Goal: Information Seeking & Learning: Learn about a topic

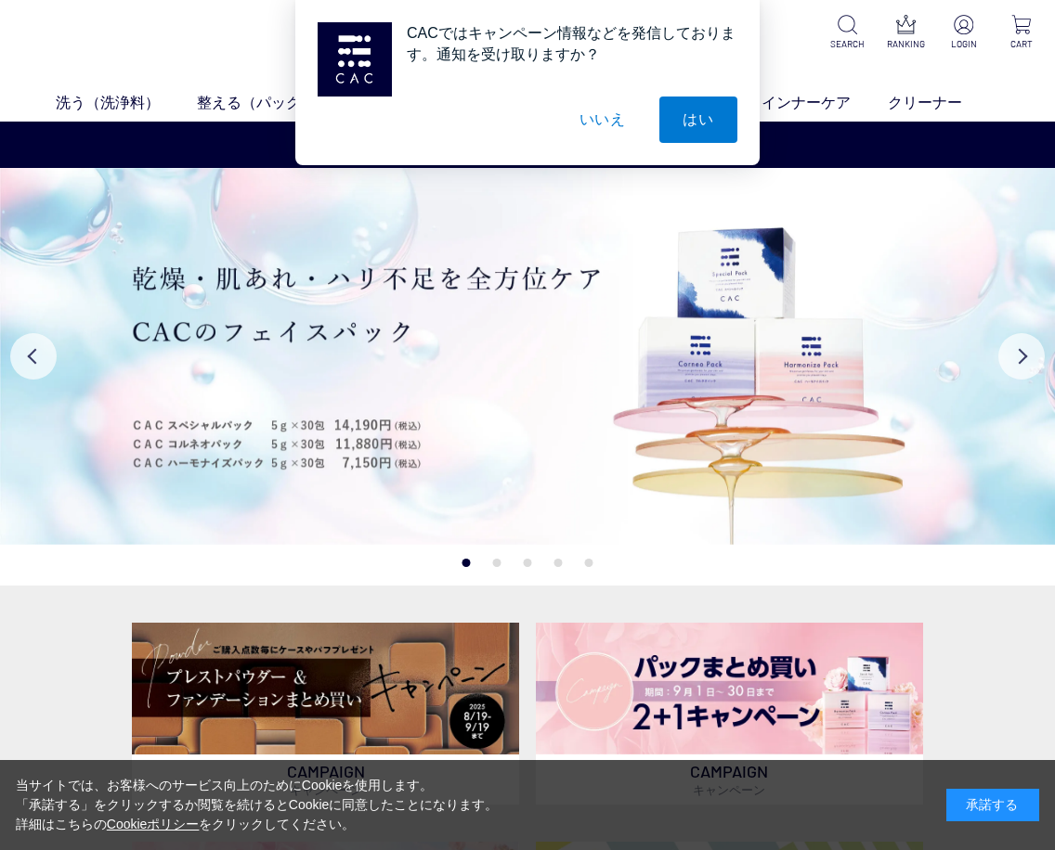
click at [617, 119] on button "いいえ" at bounding box center [602, 120] width 93 height 46
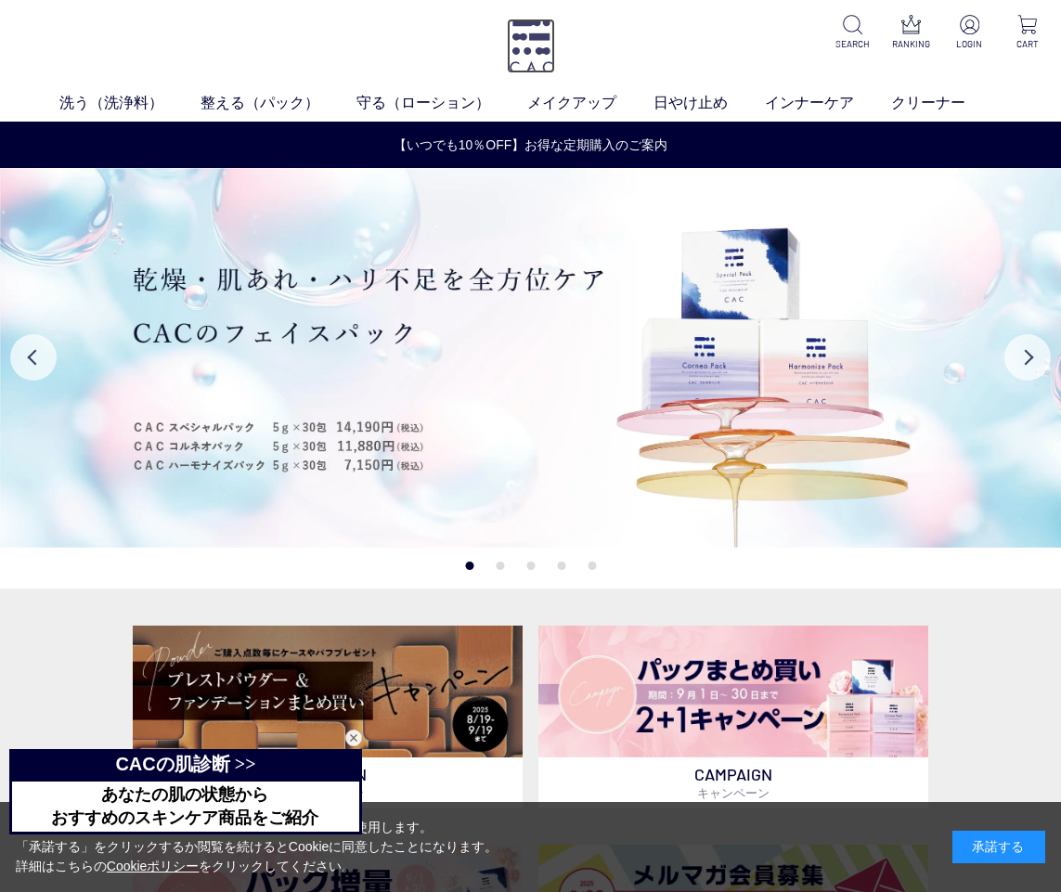
click at [539, 45] on img at bounding box center [531, 46] width 48 height 55
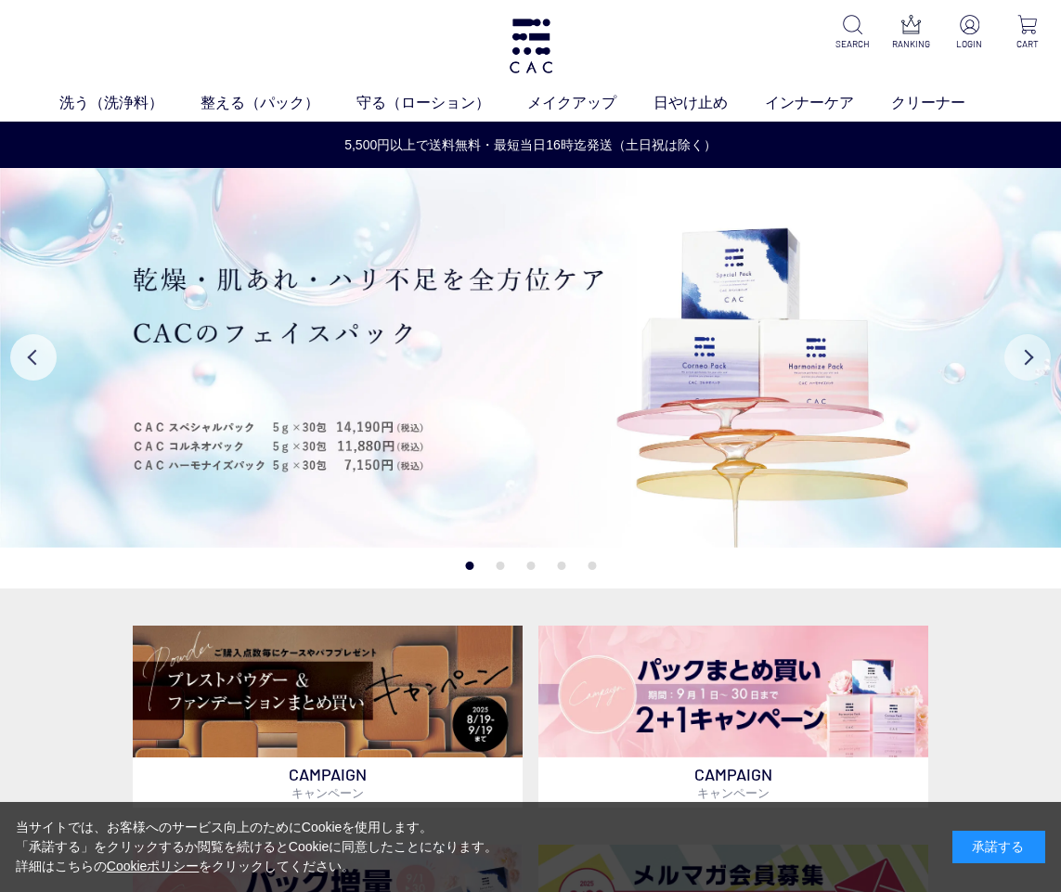
click at [1032, 356] on button "Next" at bounding box center [1028, 357] width 46 height 46
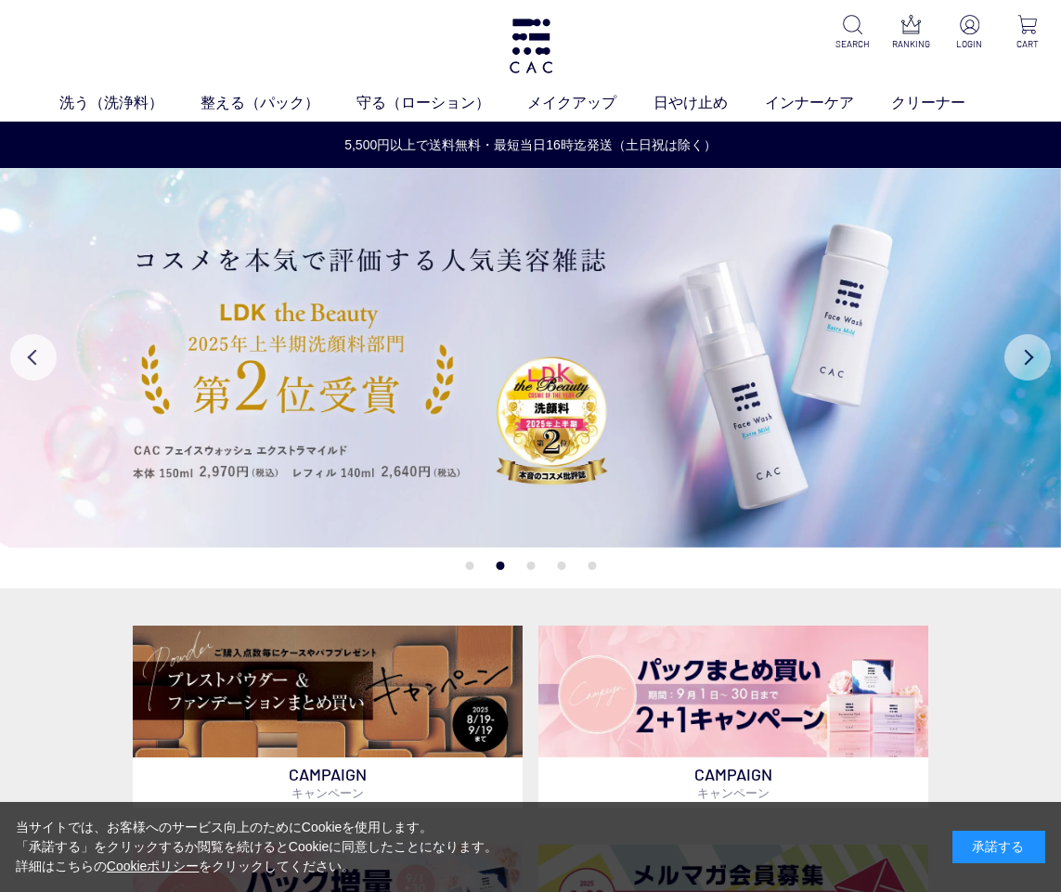
click at [1032, 356] on button "Next" at bounding box center [1028, 357] width 46 height 46
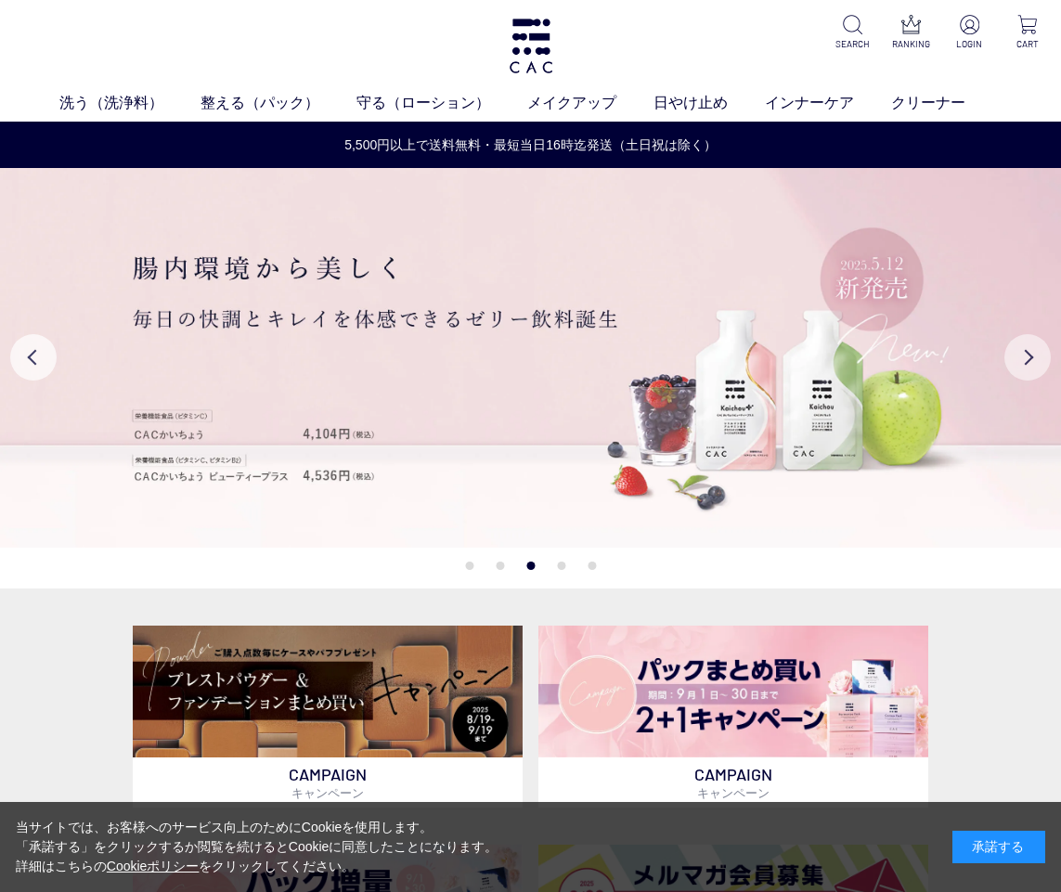
click at [1032, 356] on button "Next" at bounding box center [1028, 357] width 46 height 46
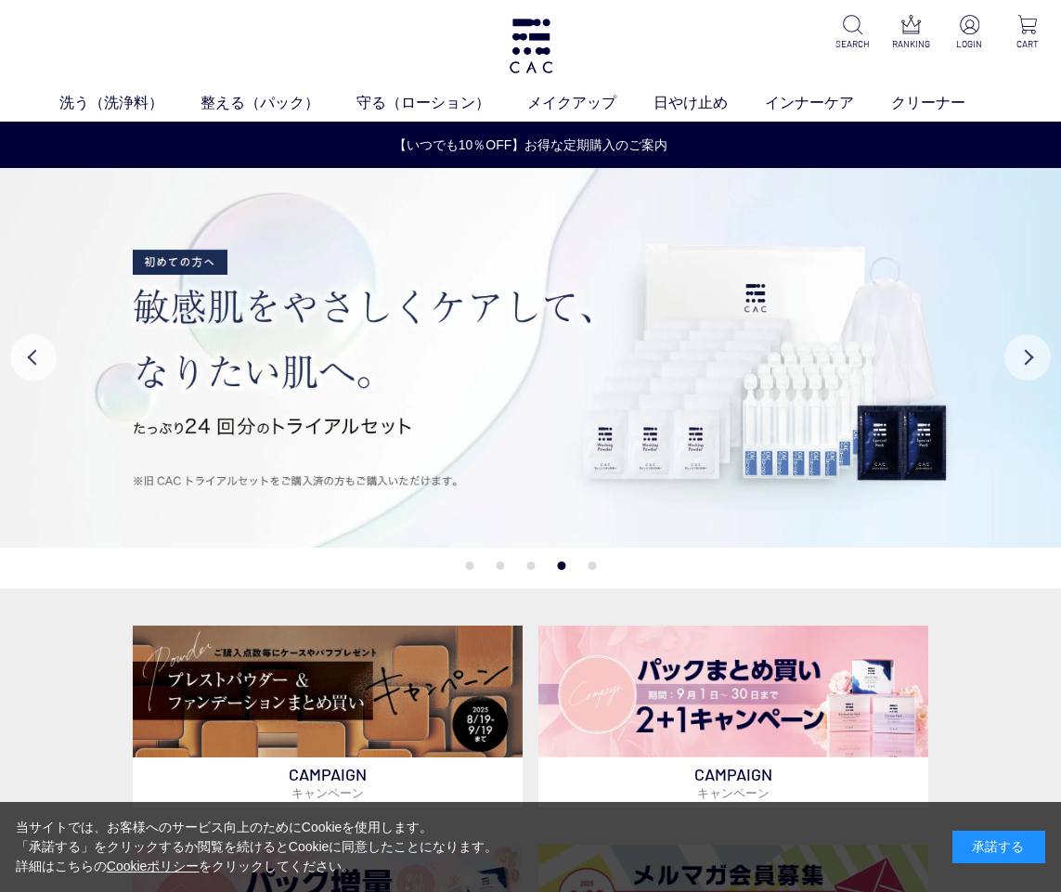
click at [1032, 356] on button "Next" at bounding box center [1028, 357] width 46 height 46
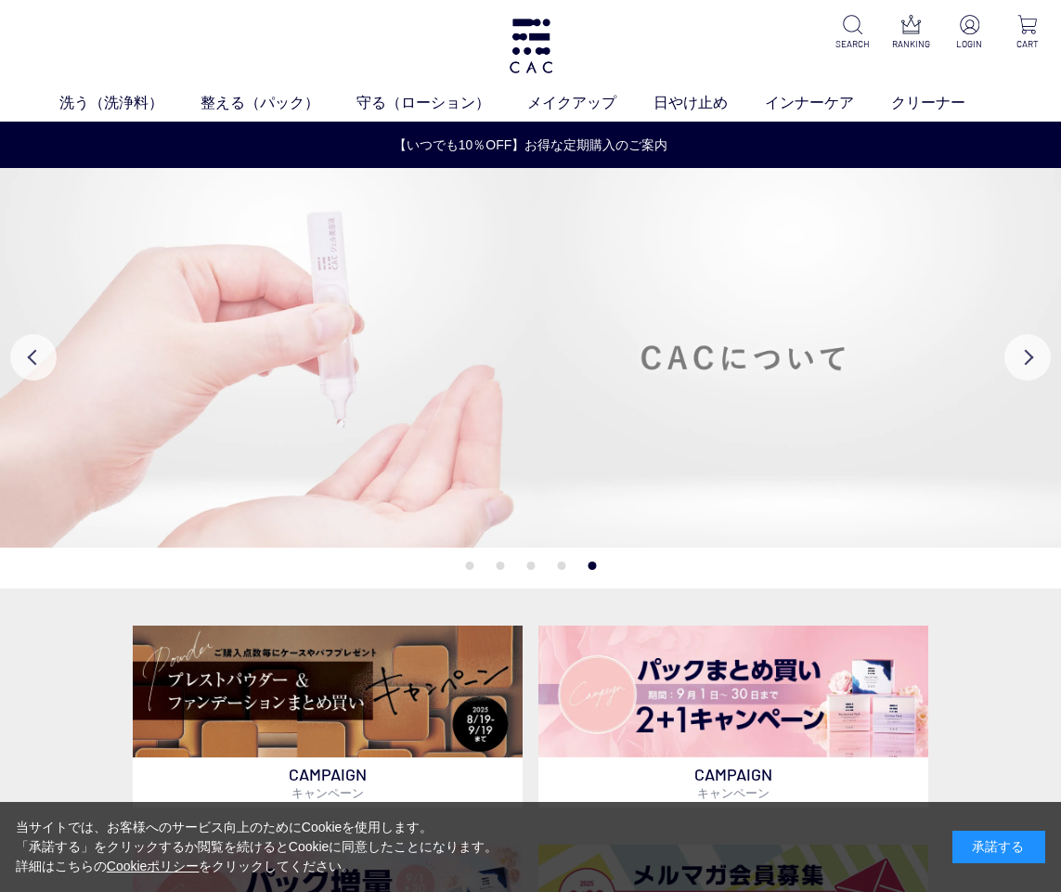
click at [857, 357] on img at bounding box center [530, 357] width 1061 height 379
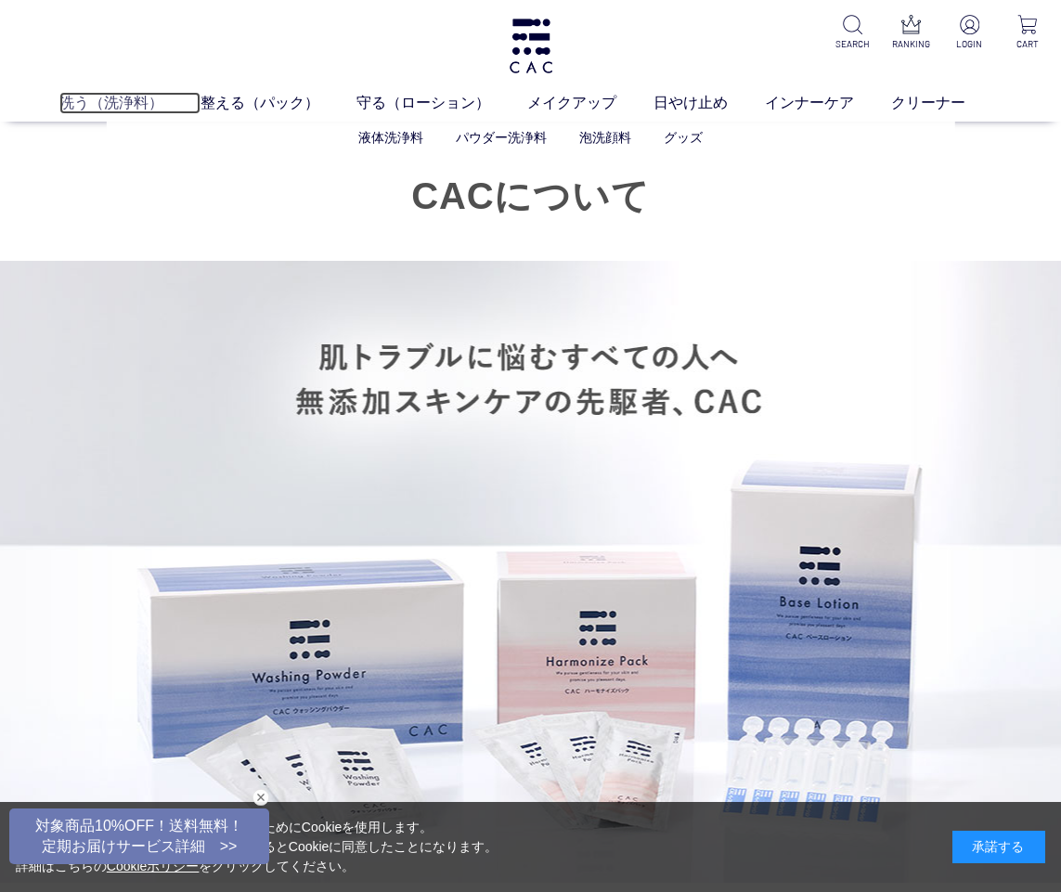
click at [85, 108] on link "洗う（洗浄料）" at bounding box center [129, 103] width 141 height 22
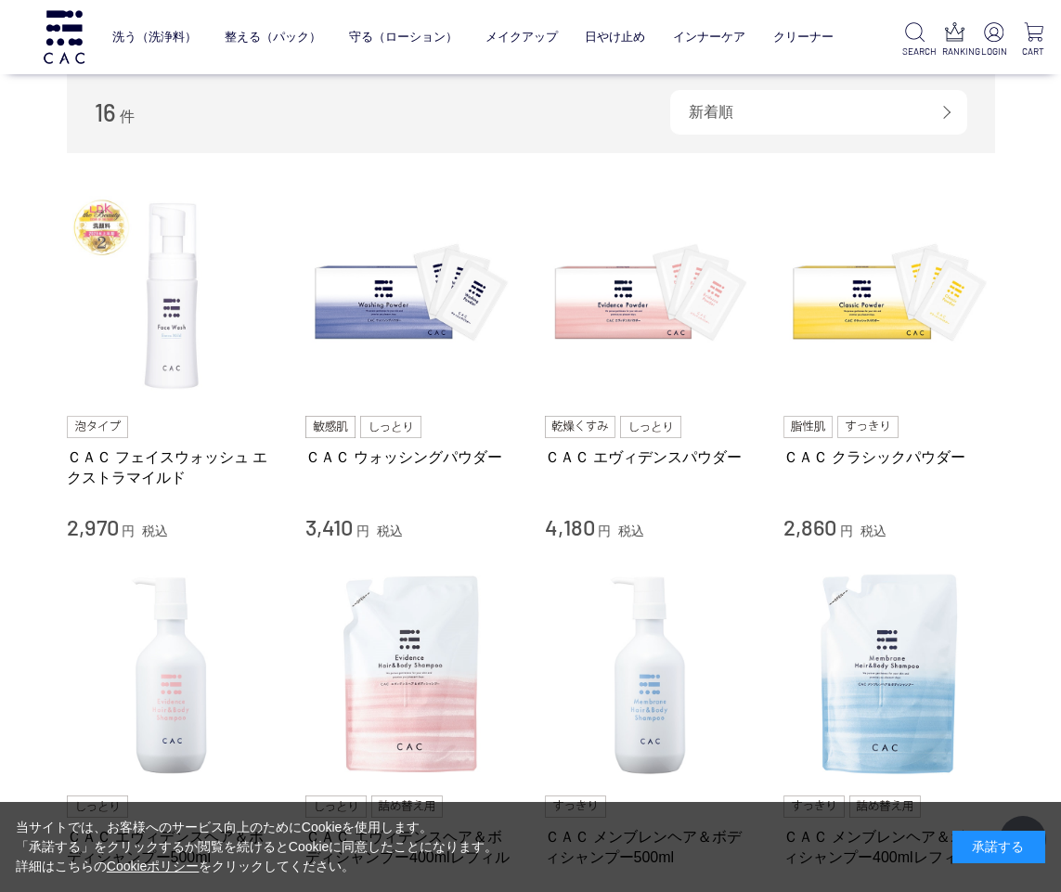
scroll to position [336, 0]
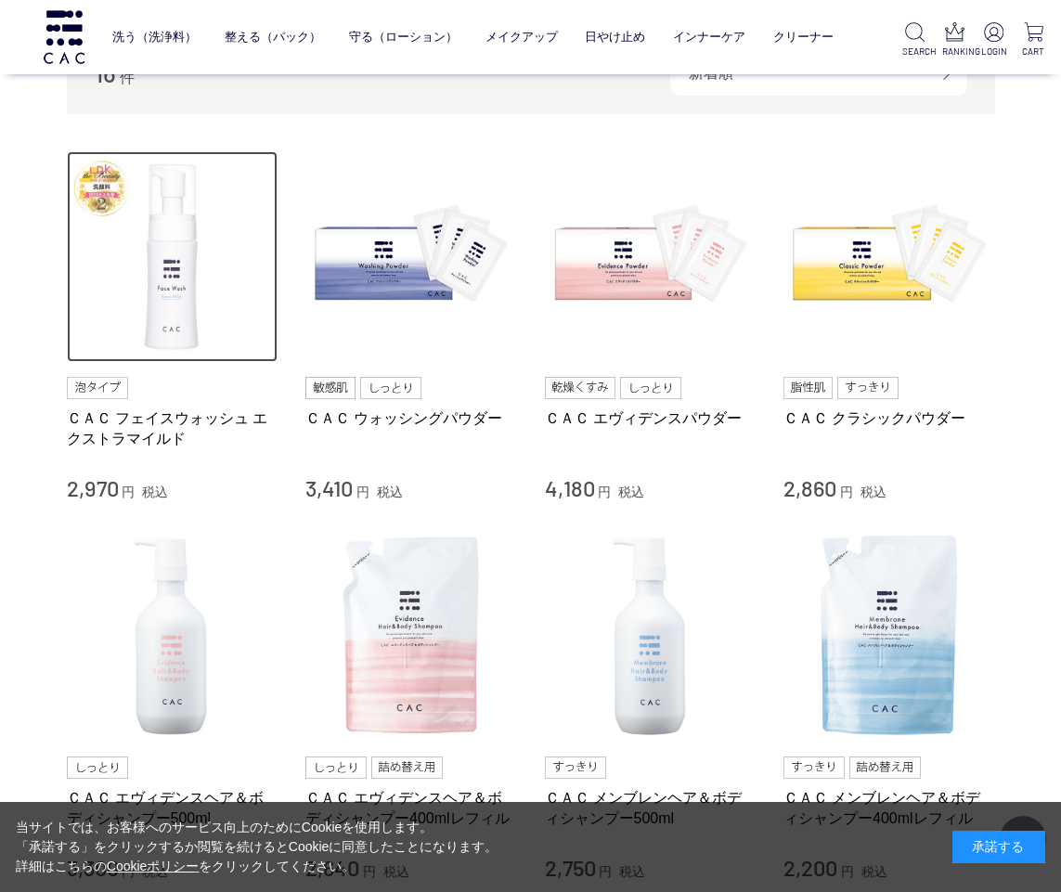
click at [156, 300] on img at bounding box center [173, 257] width 212 height 212
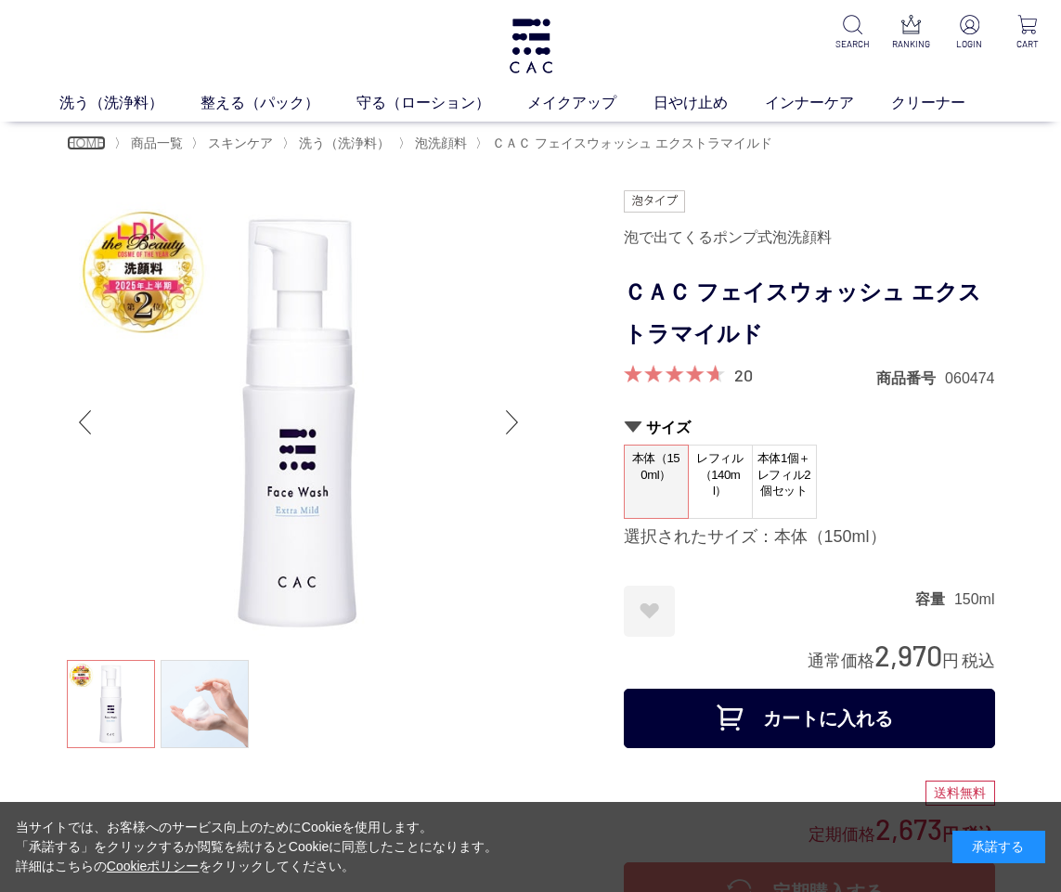
click at [95, 140] on span "HOME" at bounding box center [86, 143] width 39 height 15
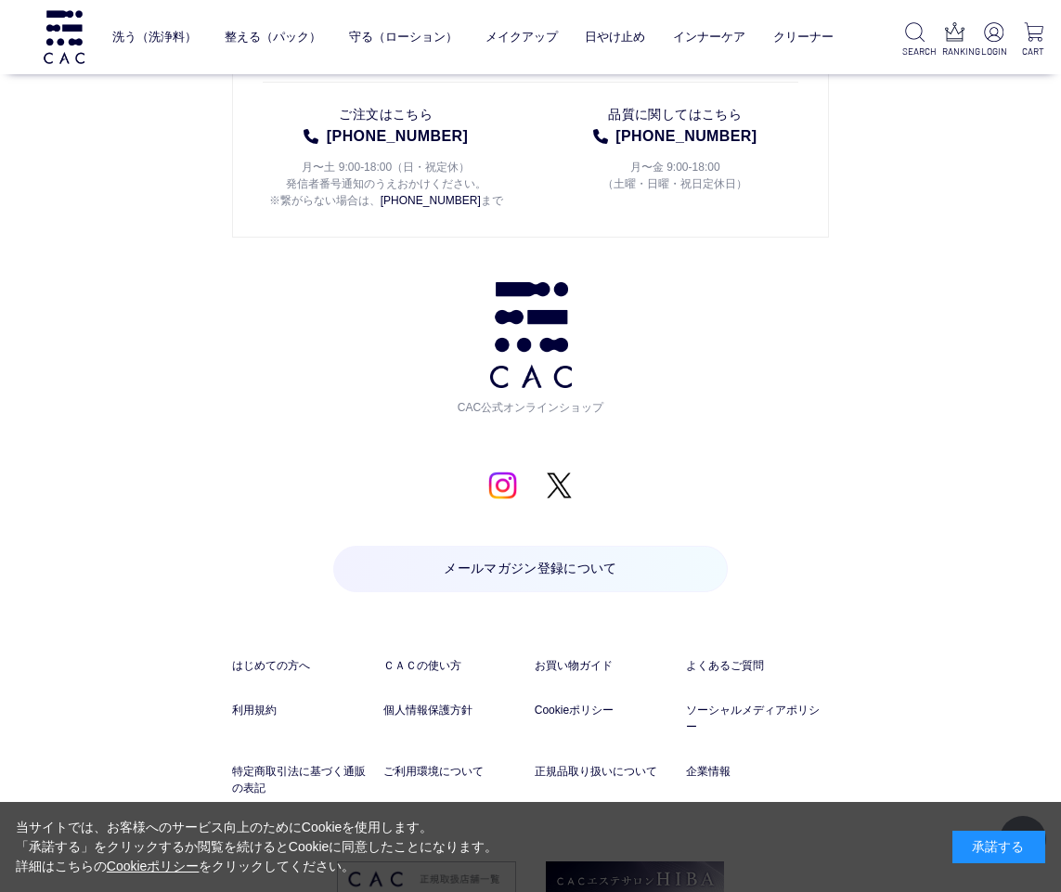
scroll to position [8855, 0]
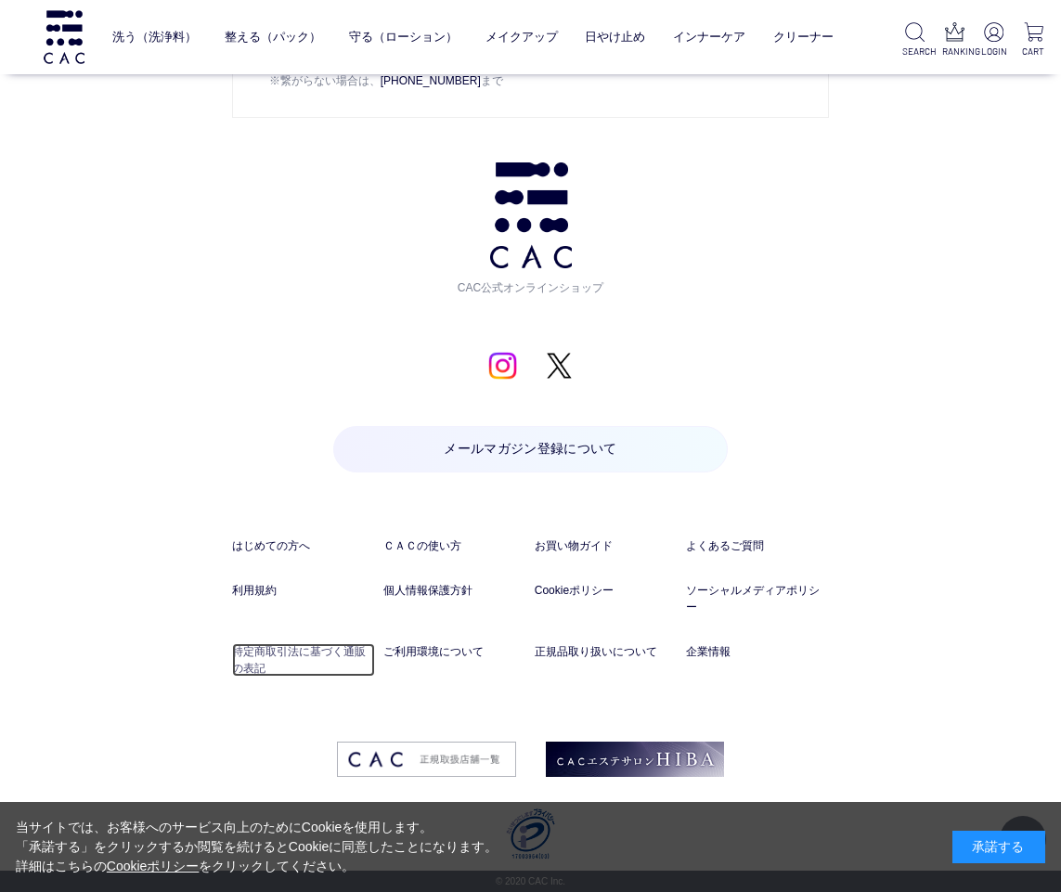
click at [275, 649] on link "特定商取引法に基づく通販の表記" at bounding box center [303, 659] width 143 height 33
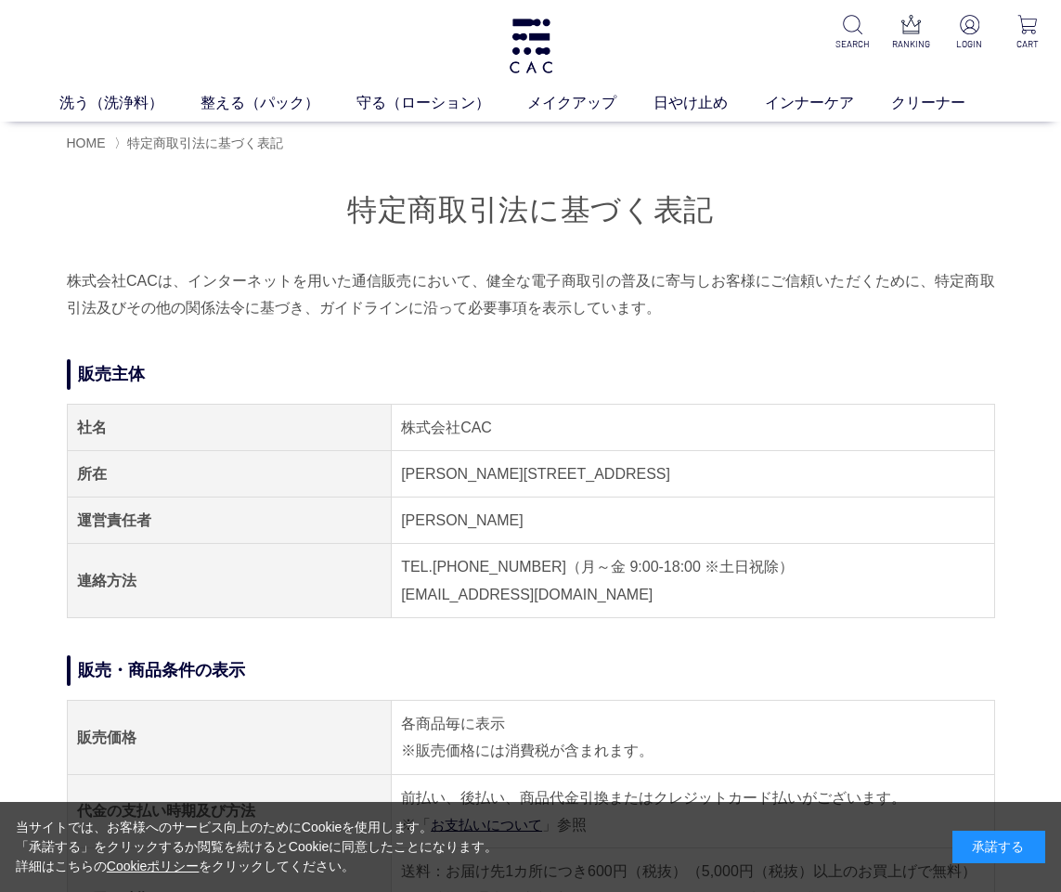
click at [65, 149] on div "HOME 〉 特定商取引法に基づく表記" at bounding box center [531, 142] width 984 height 41
click at [92, 142] on span "HOME" at bounding box center [86, 143] width 39 height 15
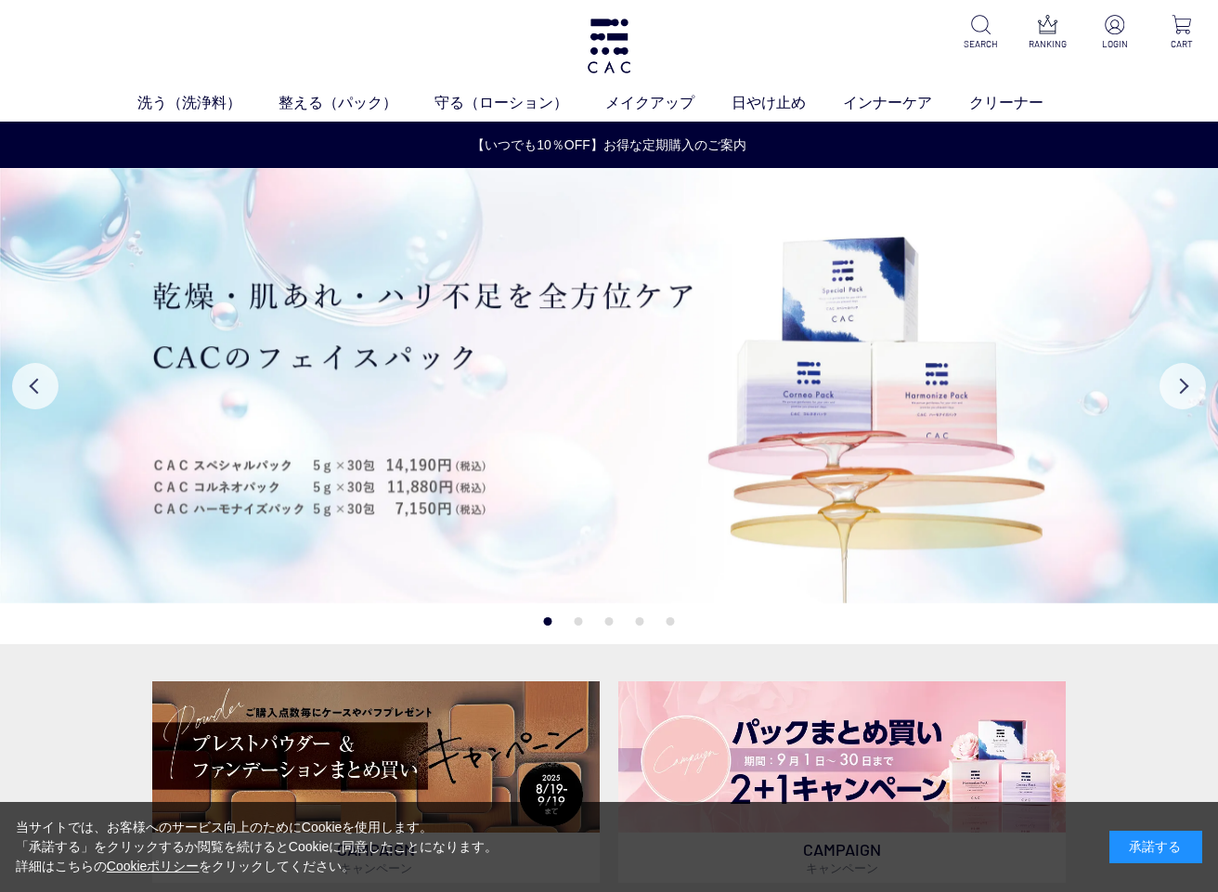
scroll to position [6, 0]
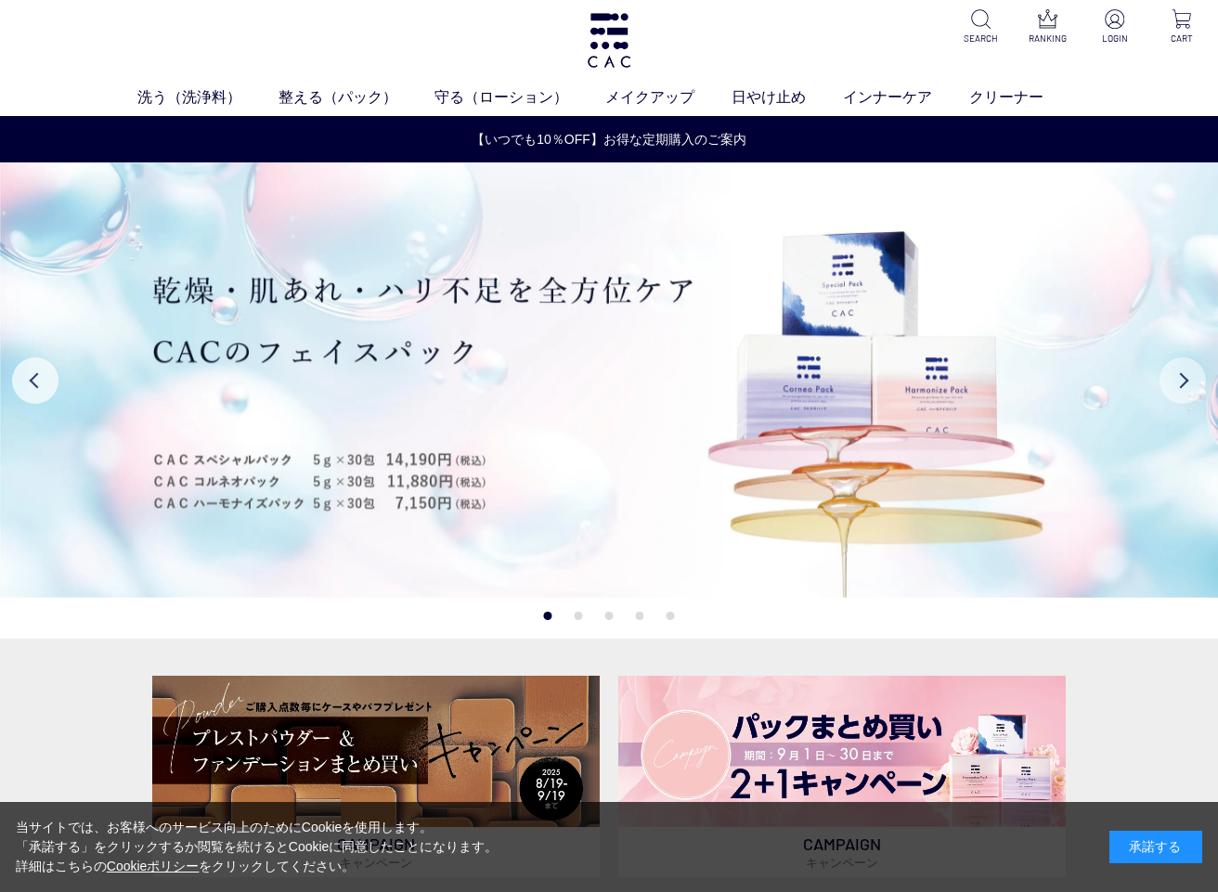
click at [1189, 380] on button "Next" at bounding box center [1183, 380] width 46 height 46
